Goal: Task Accomplishment & Management: Use online tool/utility

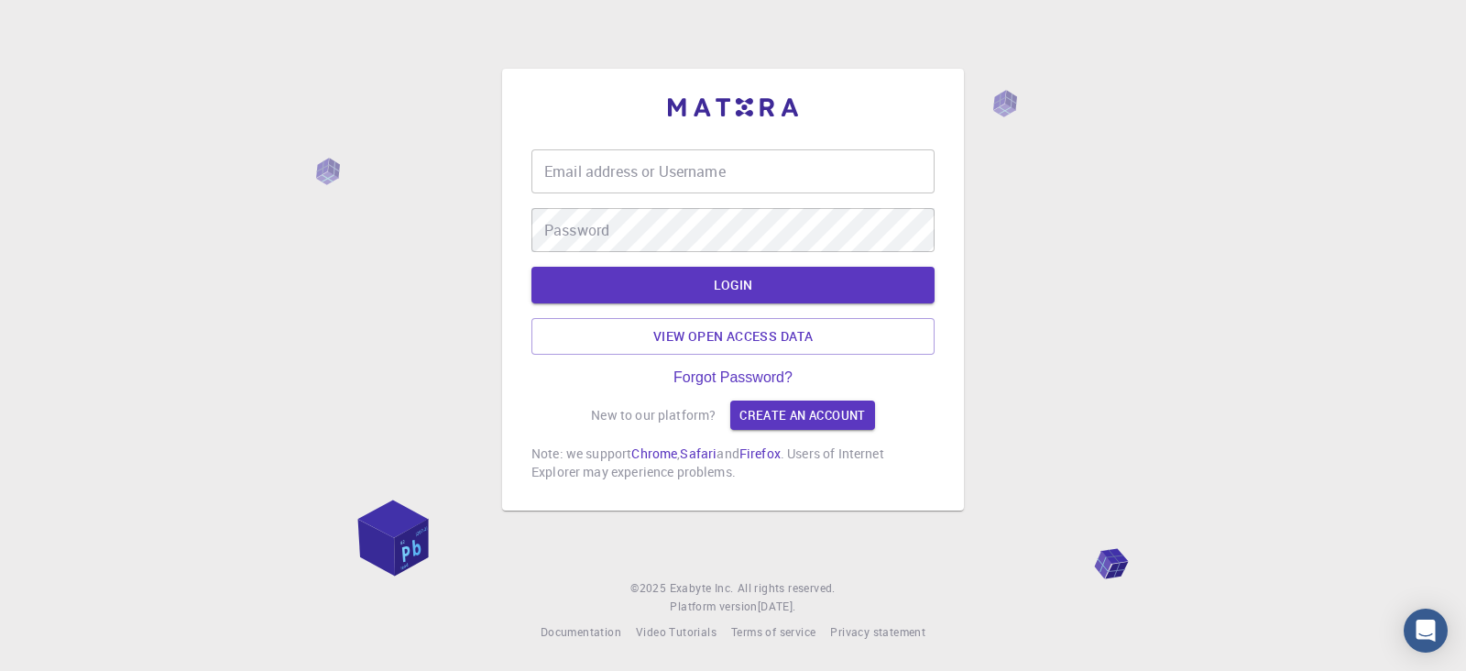
click at [651, 176] on input "Email address or Username" at bounding box center [732, 171] width 403 height 44
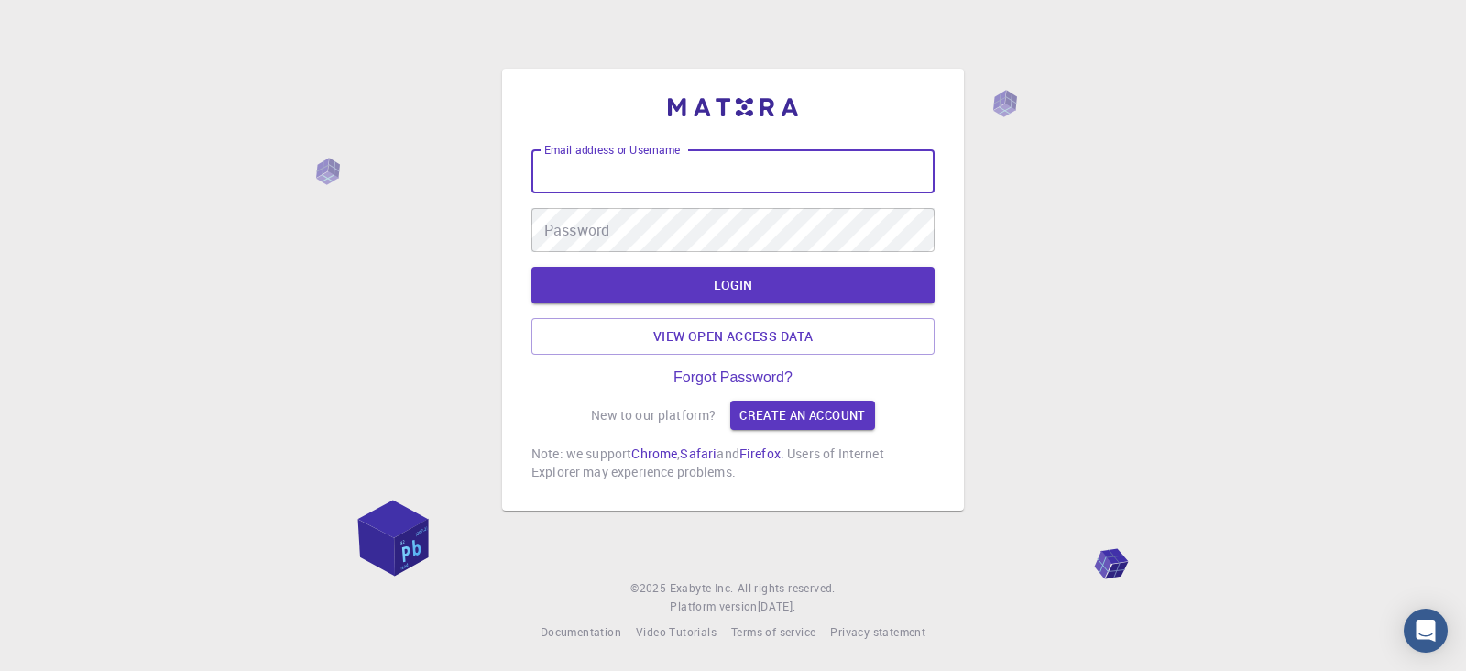
type input "kanrei"
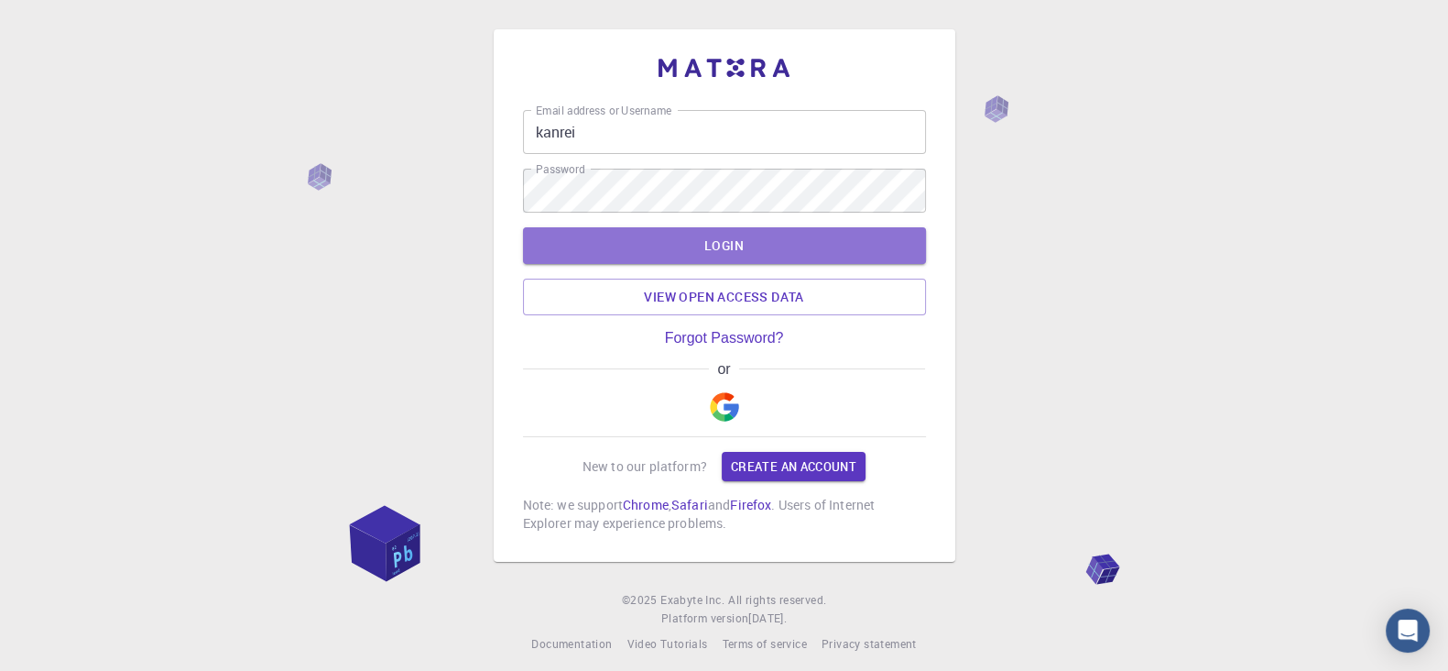
click at [671, 232] on button "LOGIN" at bounding box center [724, 245] width 403 height 37
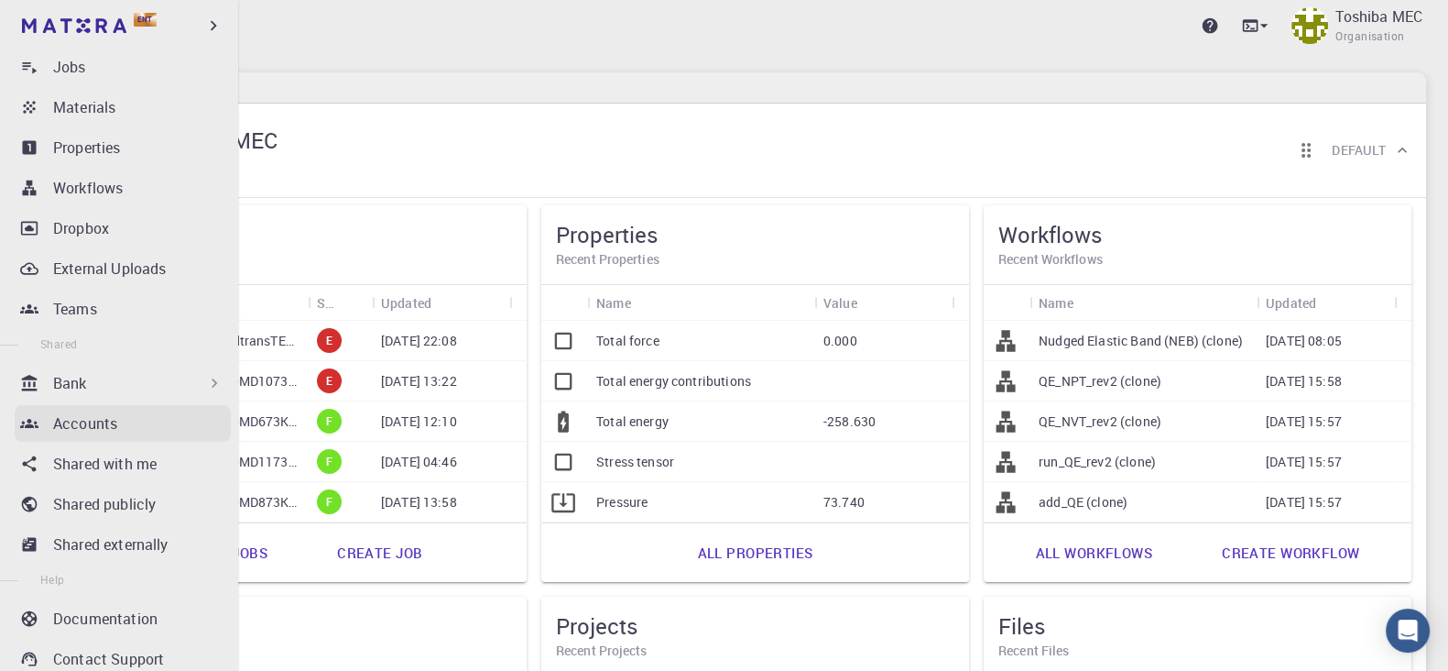
scroll to position [282, 0]
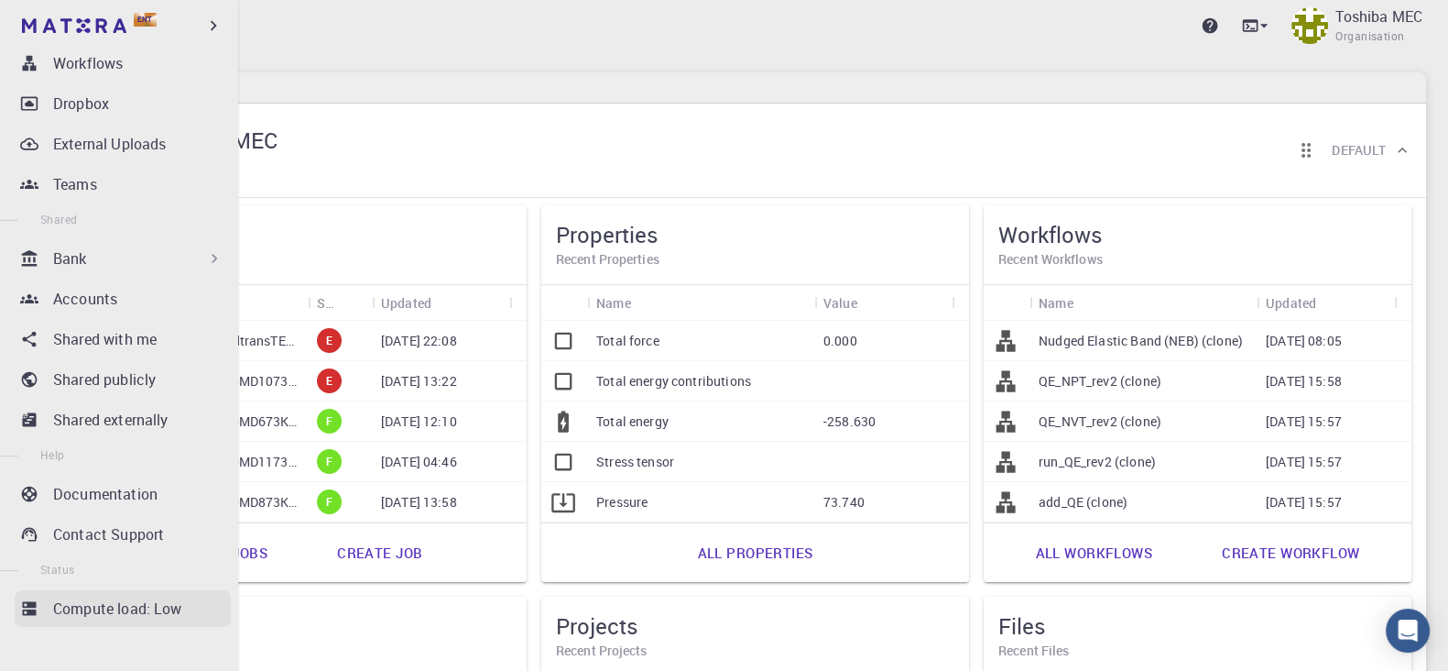
click at [124, 608] on p "Compute load: Low" at bounding box center [117, 608] width 129 height 22
